Goal: Information Seeking & Learning: Learn about a topic

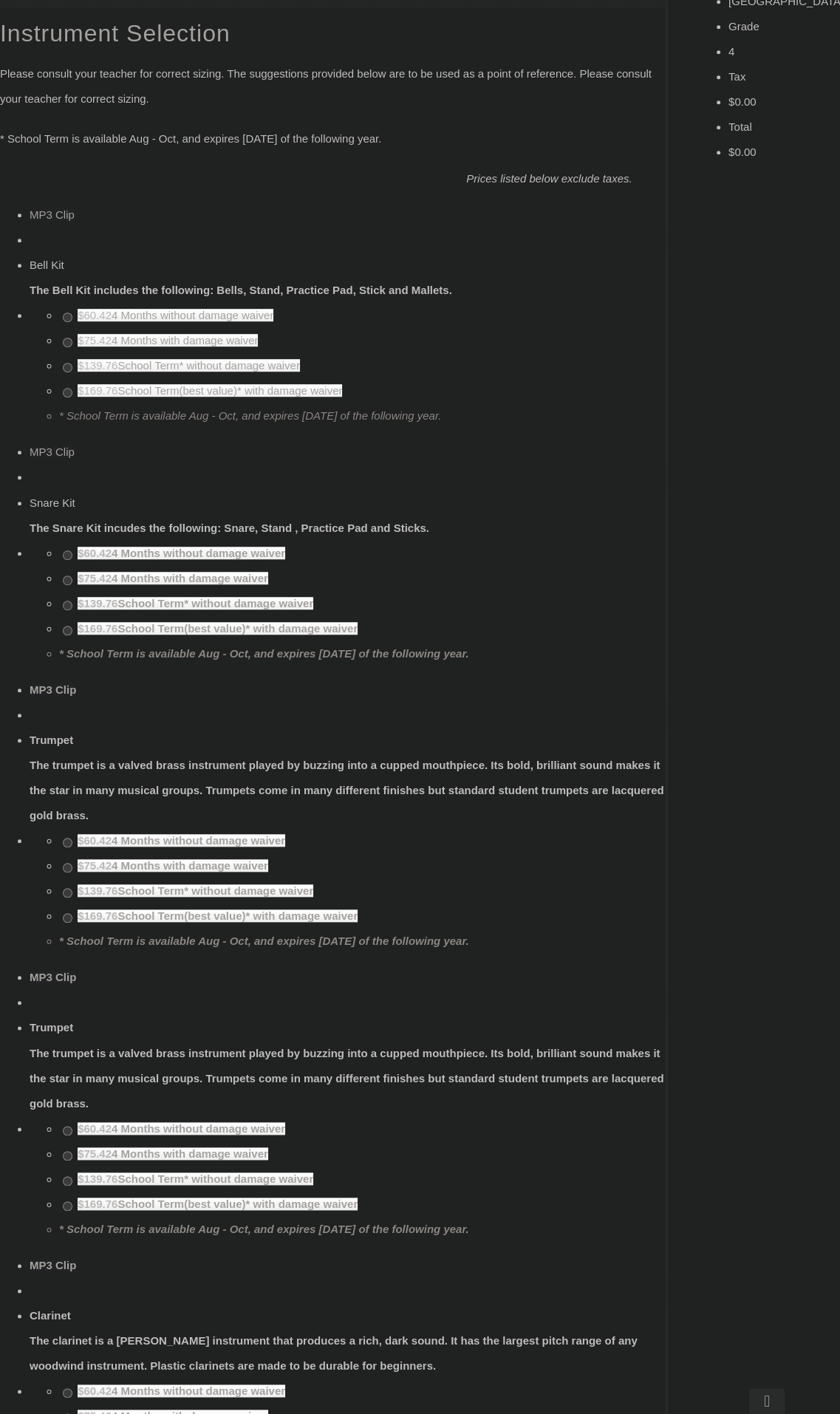
scroll to position [572, 0]
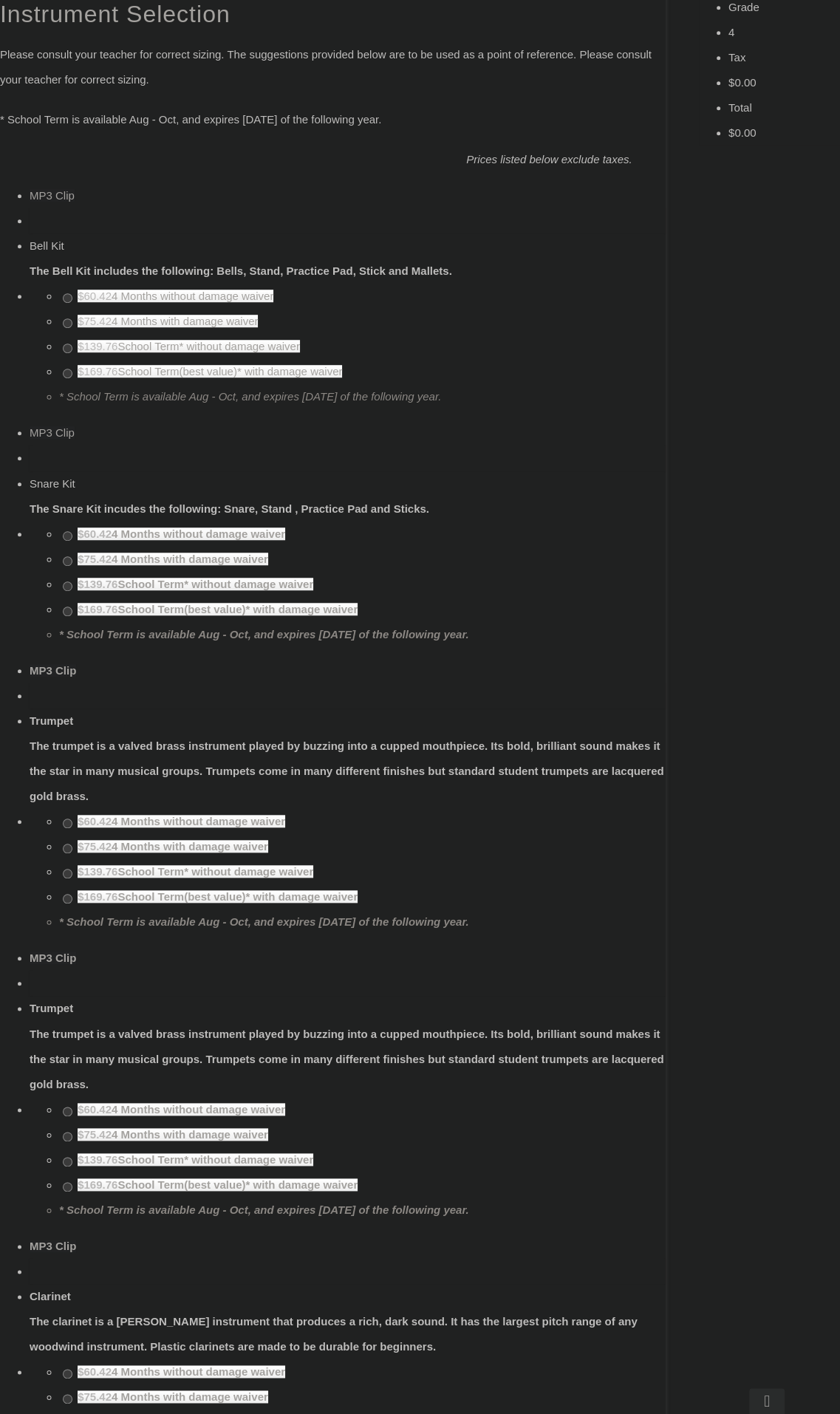
drag, startPoint x: 168, startPoint y: 1159, endPoint x: 259, endPoint y: 1165, distance: 91.2
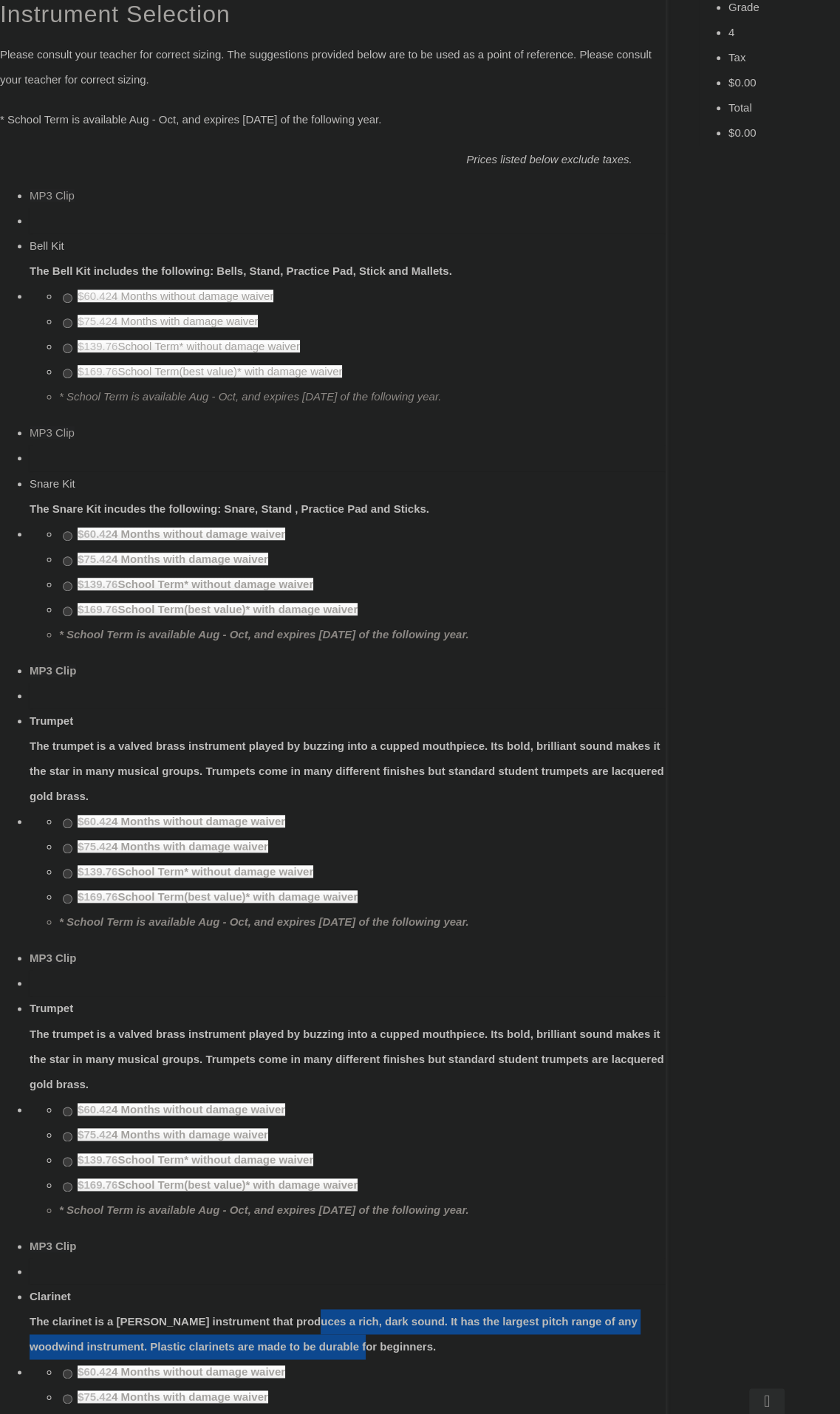
drag, startPoint x: 159, startPoint y: 650, endPoint x: 313, endPoint y: 693, distance: 159.9
click at [313, 1316] on strong "The clarinet is a [PERSON_NAME] instrument that produces a rich, dark sound. It…" at bounding box center [333, 1334] width 608 height 38
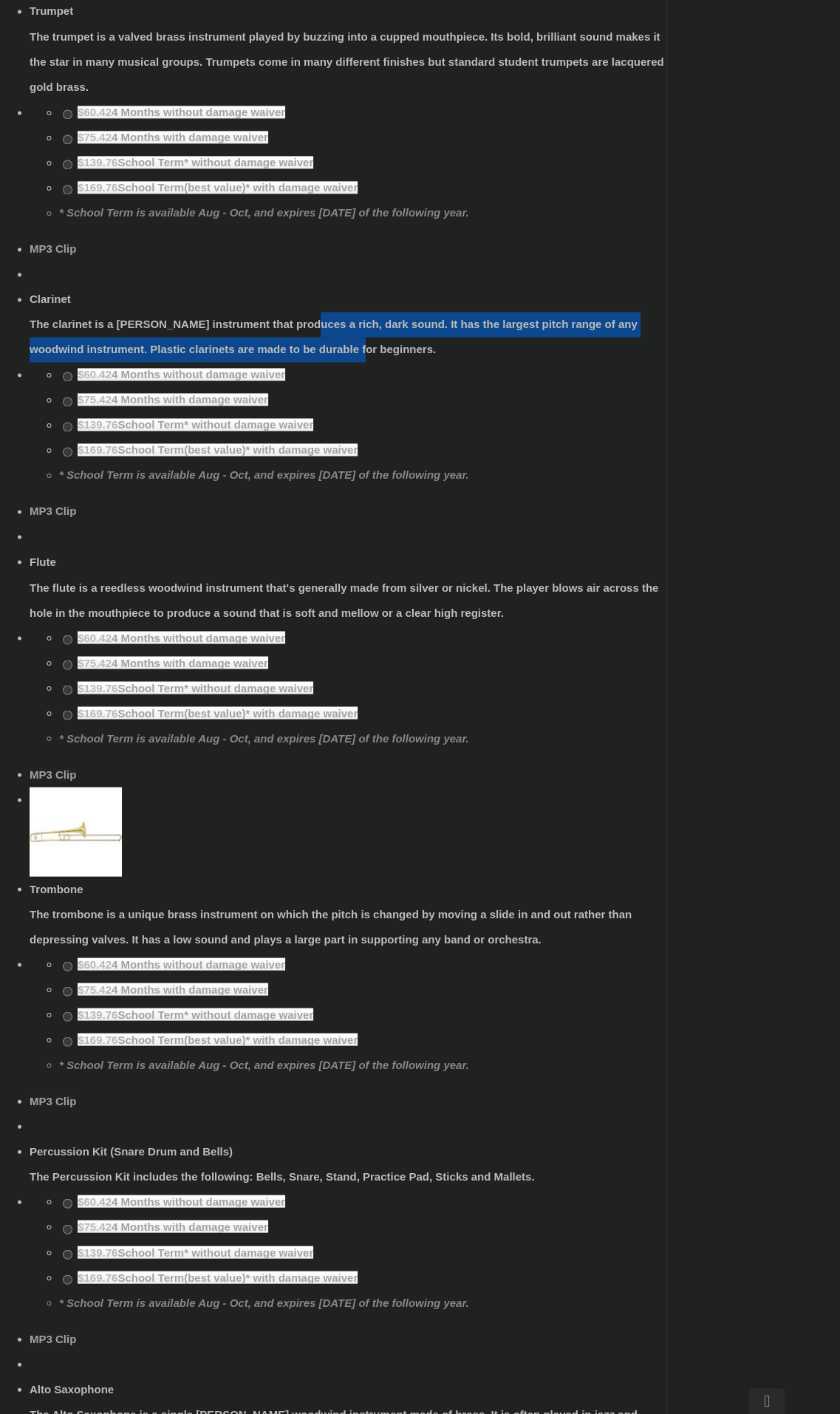
scroll to position [332, 0]
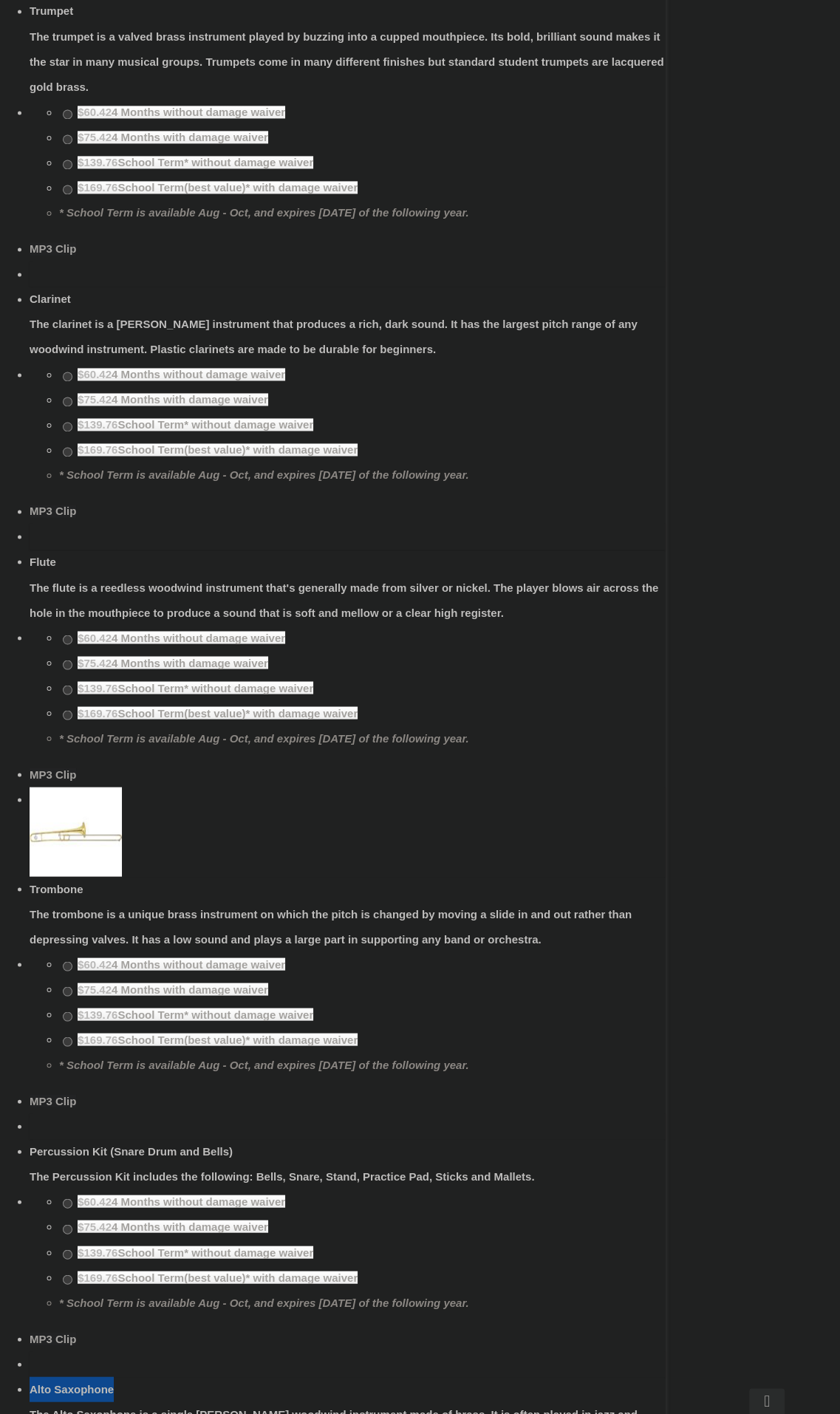
drag, startPoint x: 154, startPoint y: 157, endPoint x: 239, endPoint y: 157, distance: 85.0
click at [239, 1376] on div "Alto Saxophone" at bounding box center [347, 1388] width 636 height 25
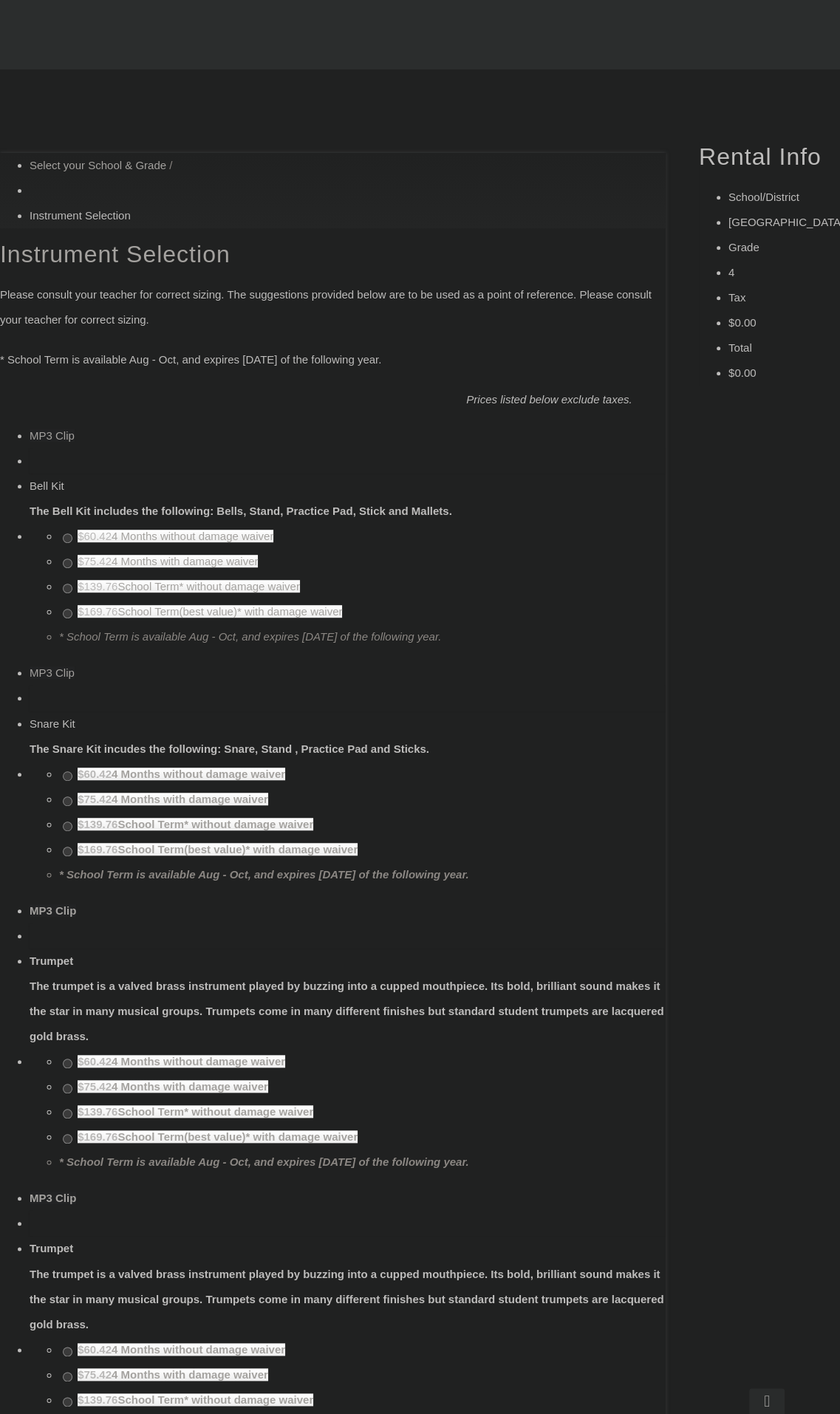
drag, startPoint x: 192, startPoint y: 849, endPoint x: 151, endPoint y: 856, distance: 41.6
copy div "Clarinet"
drag, startPoint x: 721, startPoint y: 814, endPoint x: 748, endPoint y: 786, distance: 38.9
